Goal: Use online tool/utility: Utilize a website feature to perform a specific function

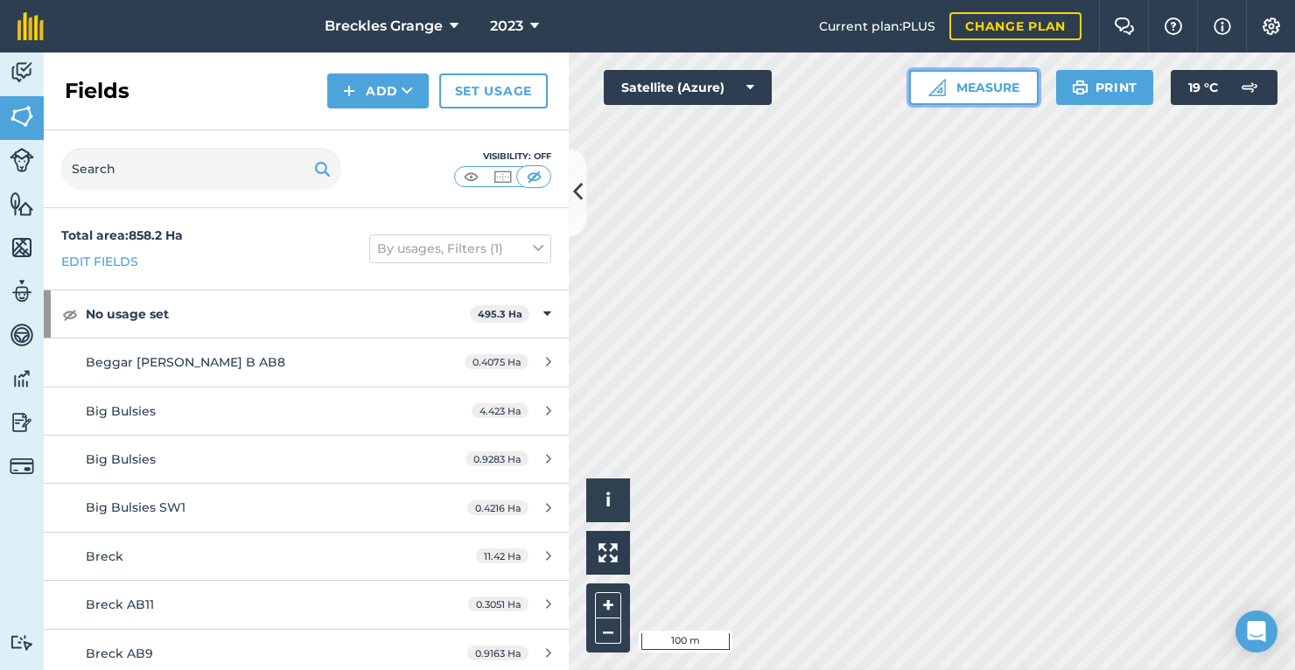
click at [960, 86] on button "Measure" at bounding box center [974, 87] width 130 height 35
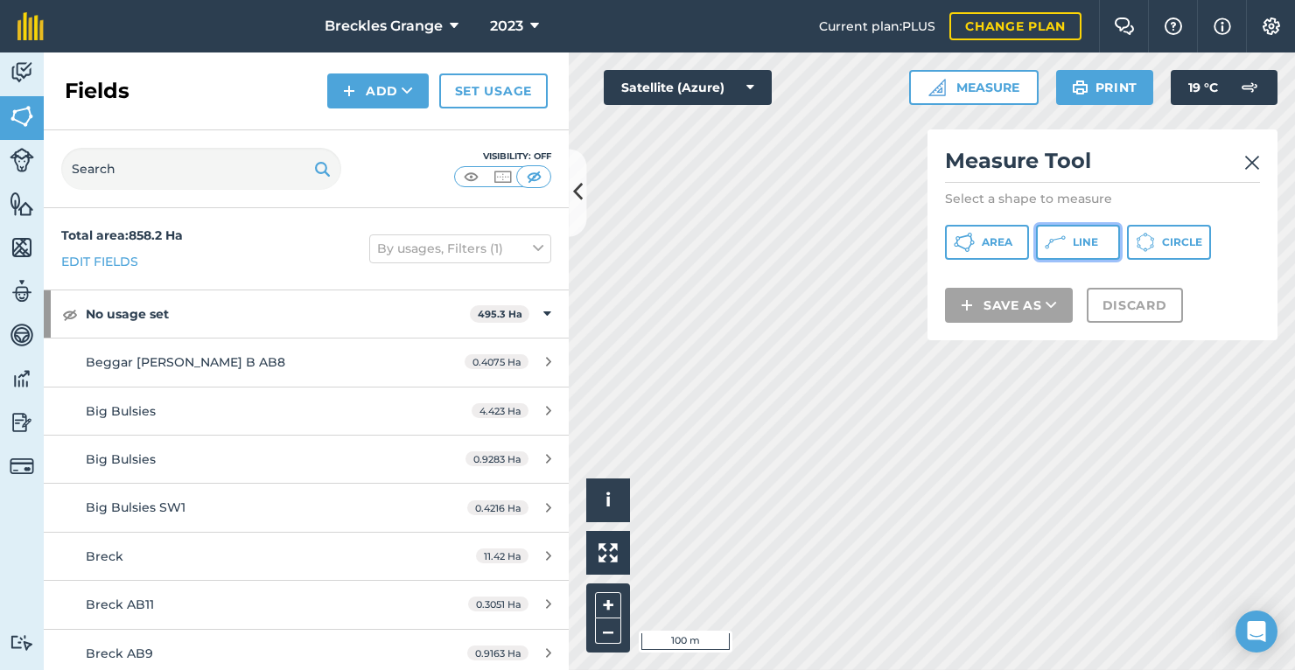
click at [1061, 241] on icon at bounding box center [1055, 242] width 21 height 21
click at [1253, 168] on img at bounding box center [1252, 162] width 16 height 21
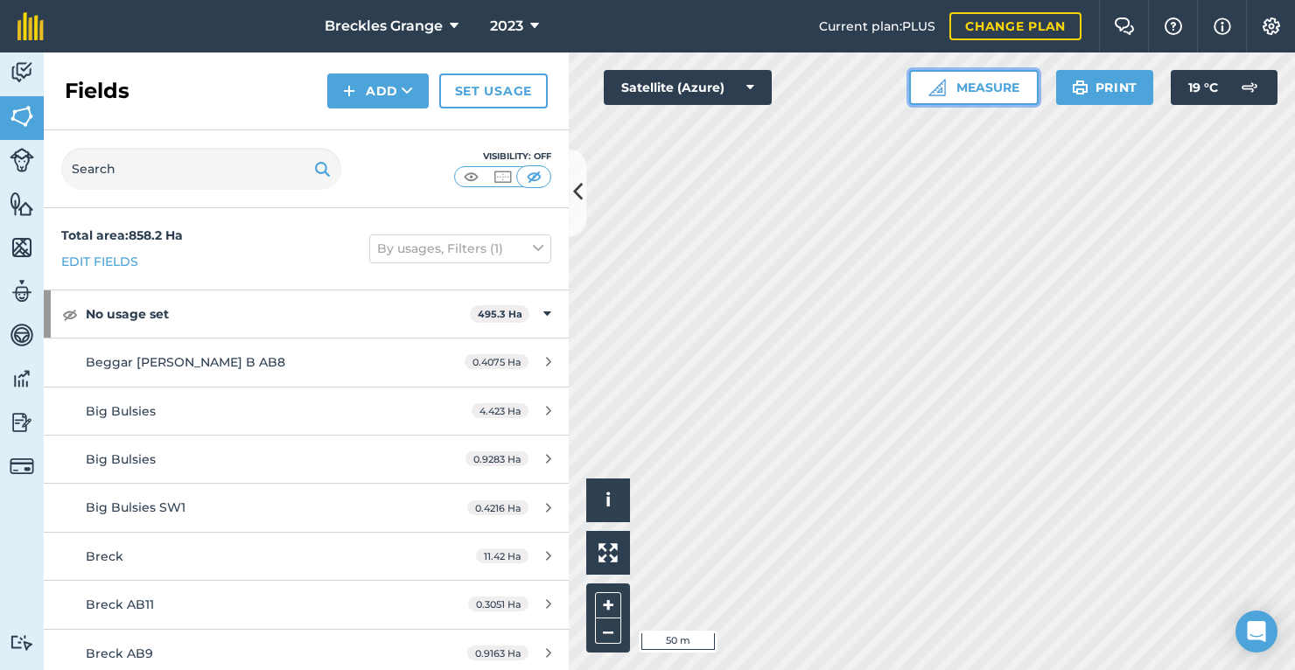
click at [942, 92] on img at bounding box center [937, 88] width 18 height 18
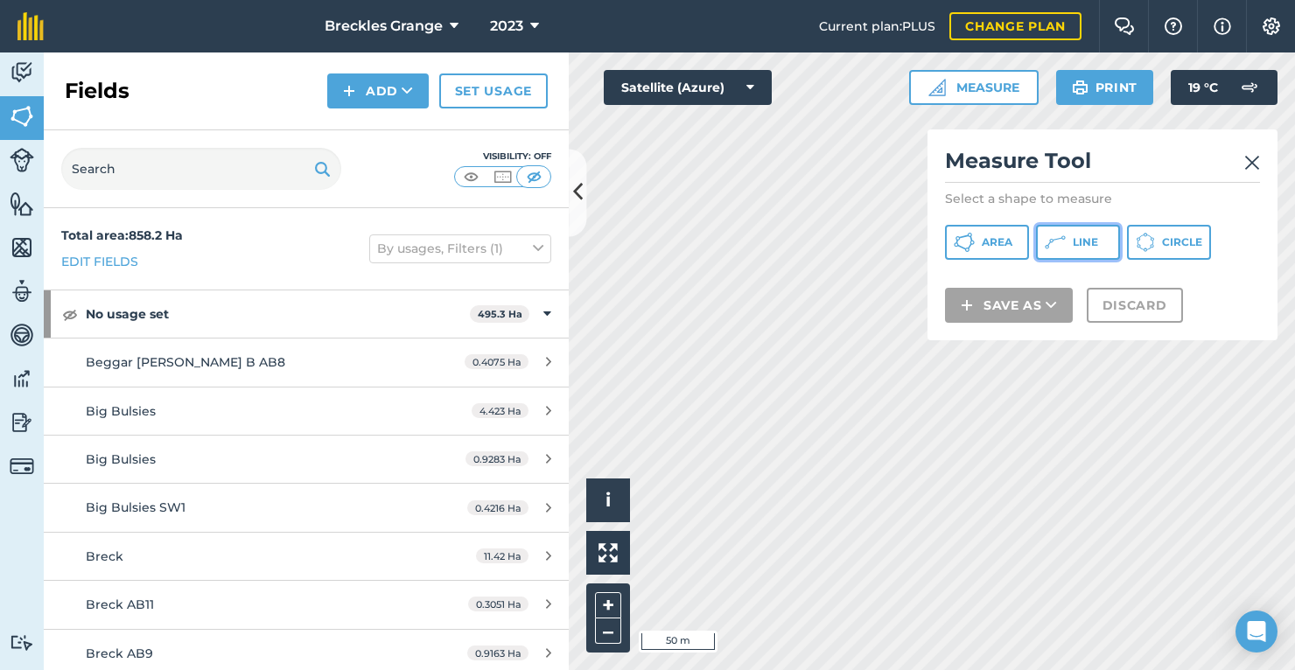
click at [1075, 246] on span "Line" at bounding box center [1085, 242] width 25 height 14
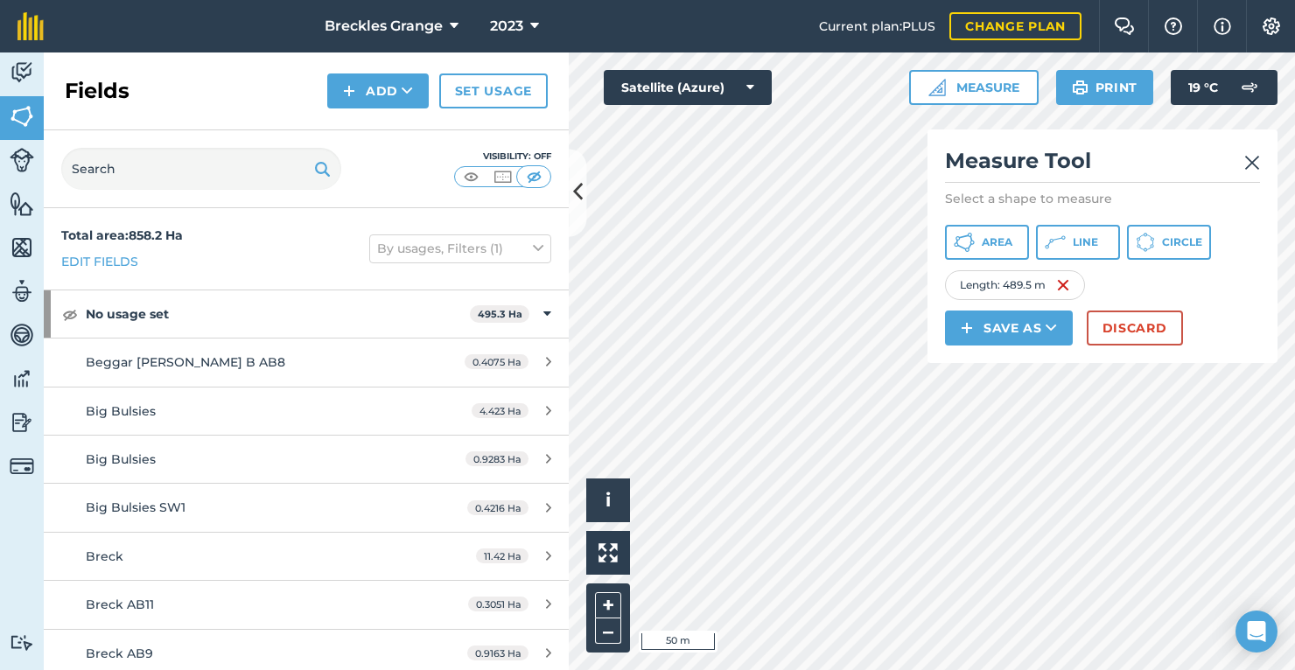
click at [1023, 305] on div "Click to start drawing i © 2025 TomTom, Microsoft 50 m + – Satellite (Azure) Me…" at bounding box center [932, 362] width 726 height 618
click at [1054, 243] on icon at bounding box center [1055, 242] width 21 height 21
click at [1145, 323] on button "Discard" at bounding box center [1135, 328] width 96 height 35
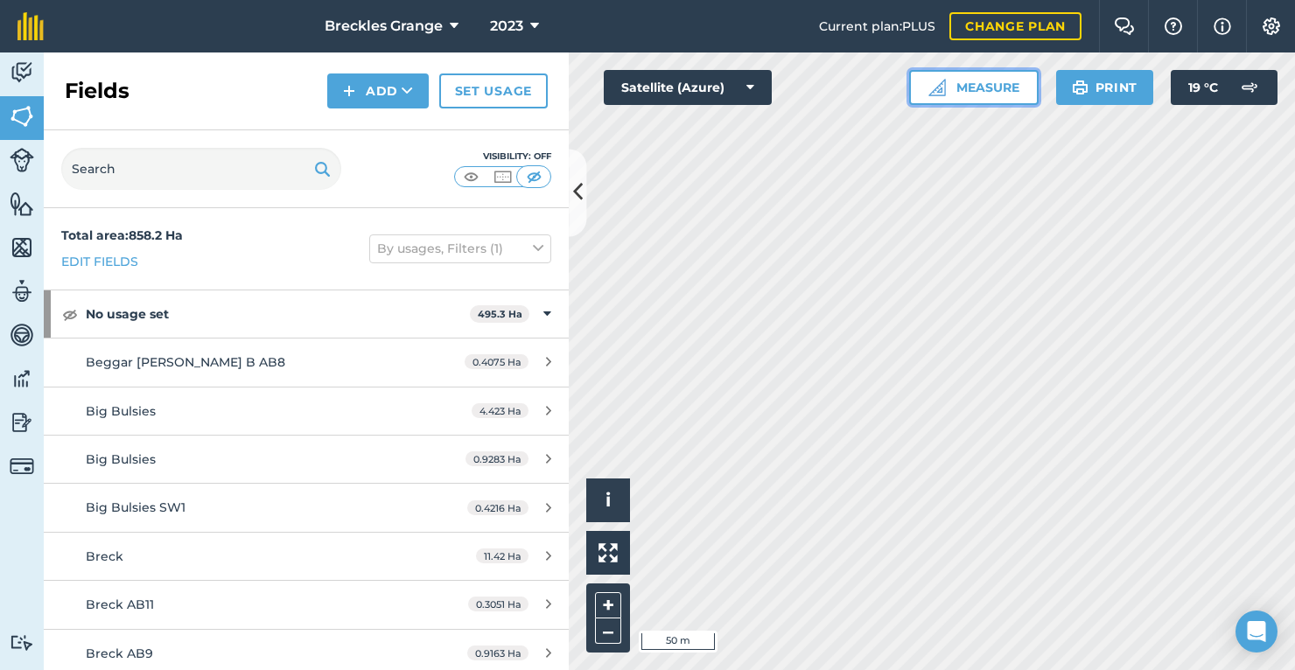
click at [963, 81] on button "Measure" at bounding box center [974, 87] width 130 height 35
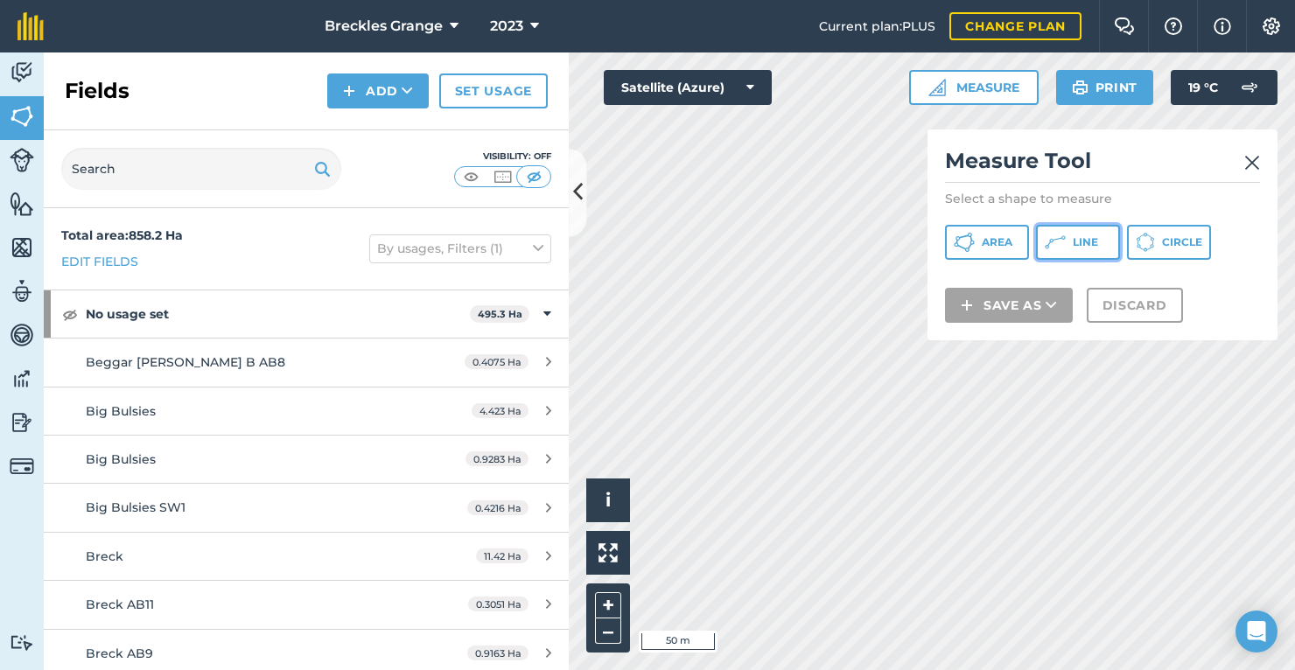
click at [1059, 245] on icon at bounding box center [1055, 242] width 21 height 21
